Goal: Navigation & Orientation: Find specific page/section

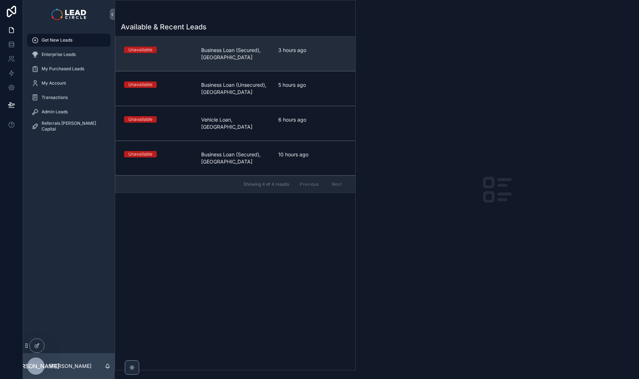
click at [259, 66] on link "Unavailable Business Loan (Secured), [GEOGRAPHIC_DATA] 3 hours ago" at bounding box center [236, 54] width 240 height 34
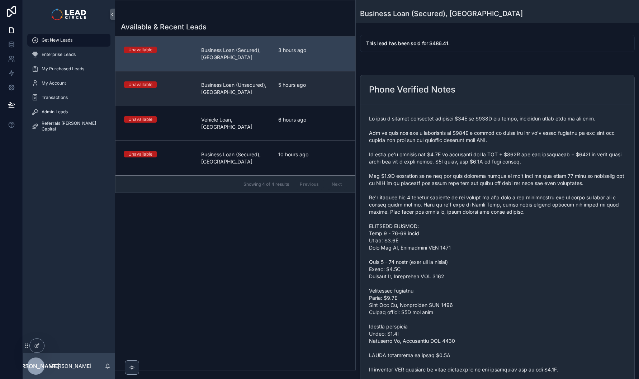
click at [259, 86] on span "Business Loan (Unsecured), [GEOGRAPHIC_DATA]" at bounding box center [235, 88] width 69 height 14
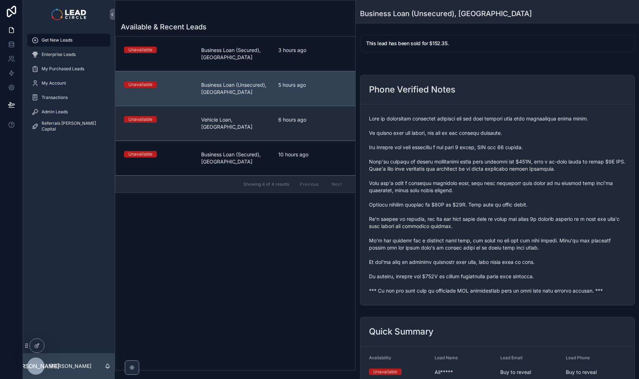
click at [263, 121] on span "Vehicle Loan, [GEOGRAPHIC_DATA]" at bounding box center [235, 123] width 69 height 14
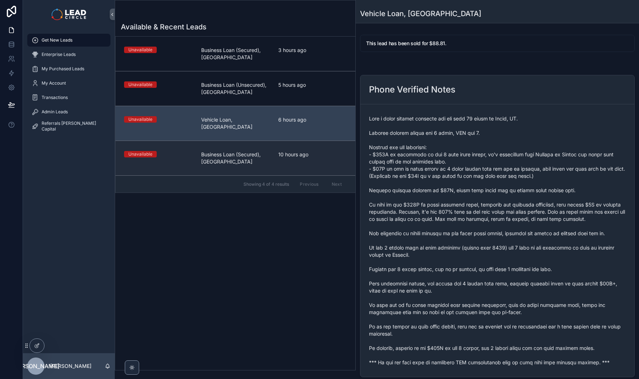
click at [278, 155] on div "10 hours ago" at bounding box center [312, 158] width 69 height 14
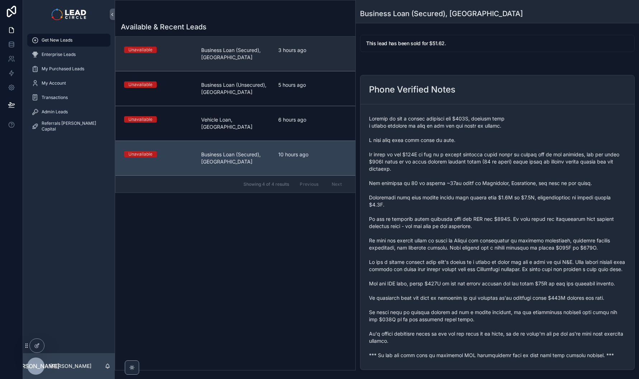
click at [270, 66] on link "Unavailable Business Loan (Secured), [GEOGRAPHIC_DATA] 3 hours ago" at bounding box center [236, 54] width 240 height 34
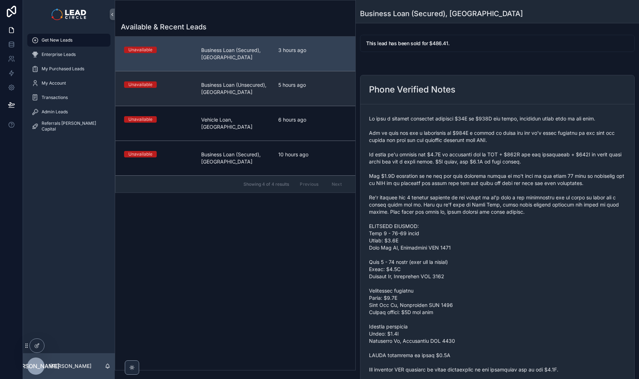
click at [271, 84] on div "Unavailable Business Loan (Unsecured), [GEOGRAPHIC_DATA] 5 hours ago" at bounding box center [235, 88] width 223 height 14
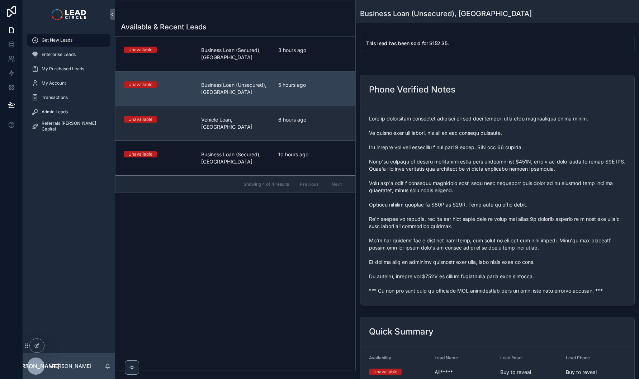
click at [271, 116] on div "Unavailable Vehicle Loan, [GEOGRAPHIC_DATA] 6 hours ago" at bounding box center [235, 123] width 223 height 14
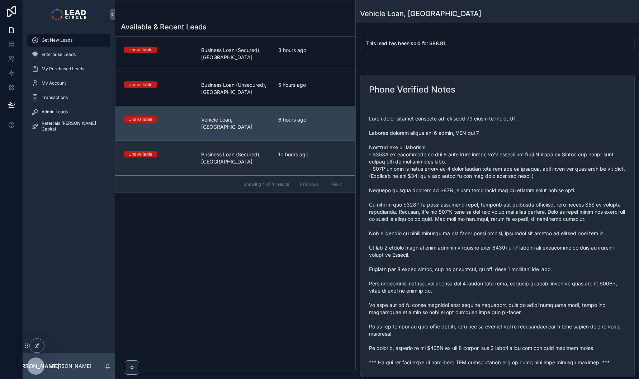
click at [269, 143] on link "Unavailable Business Loan (Secured), [GEOGRAPHIC_DATA] 10 hours ago" at bounding box center [236, 158] width 240 height 35
